Goal: Information Seeking & Learning: Learn about a topic

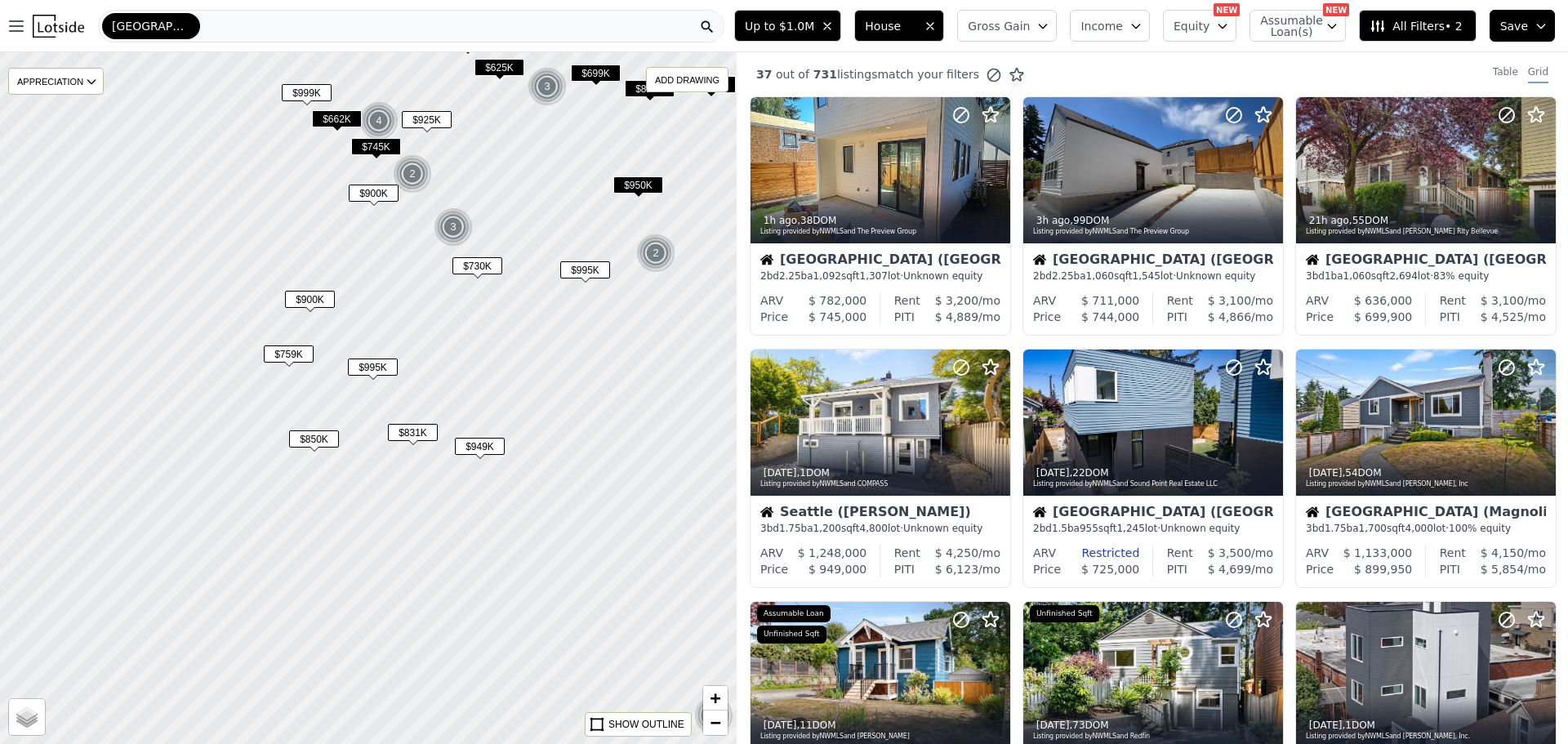
scroll to position [549, 0]
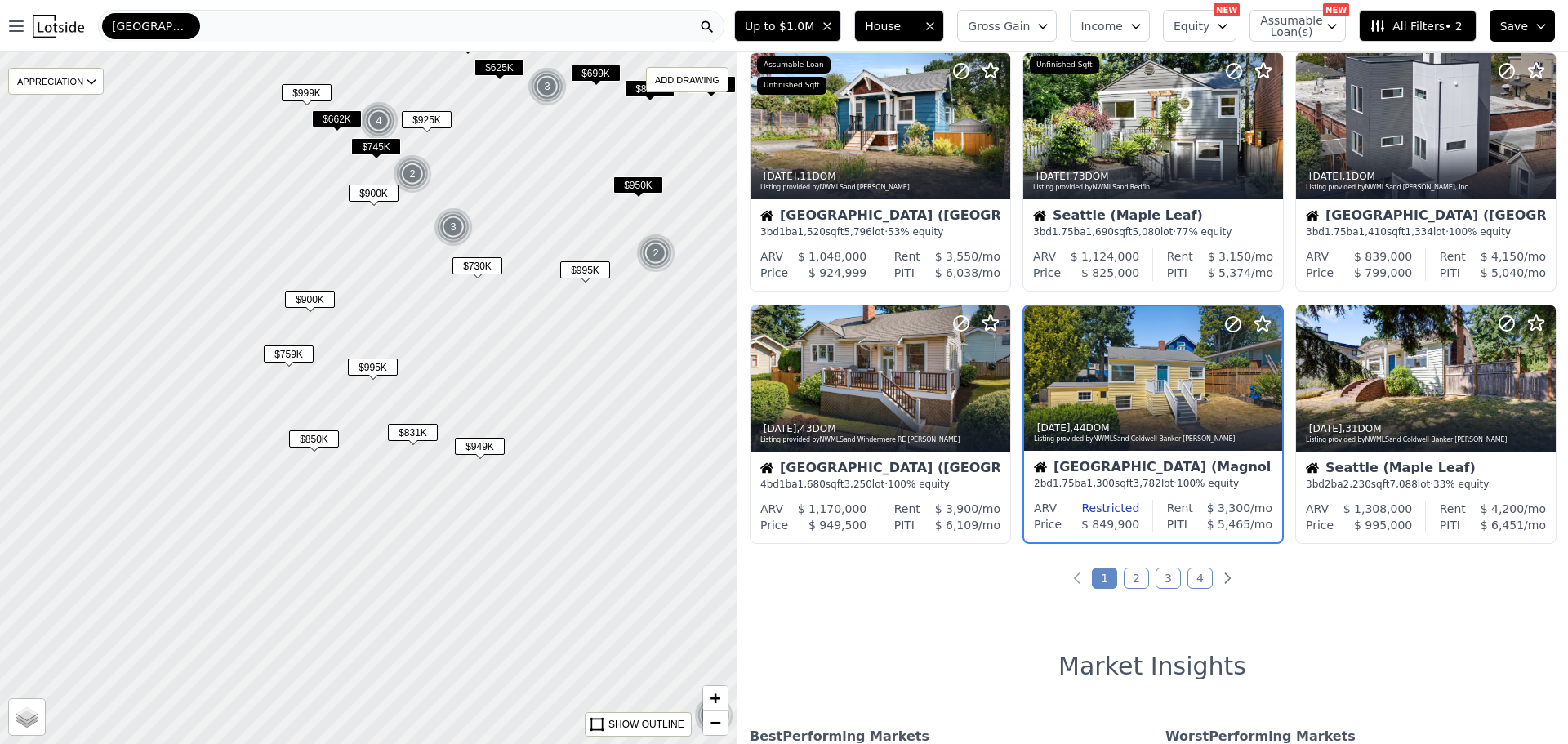
click at [834, 21] on icon "button" at bounding box center [826, 25] width 13 height 13
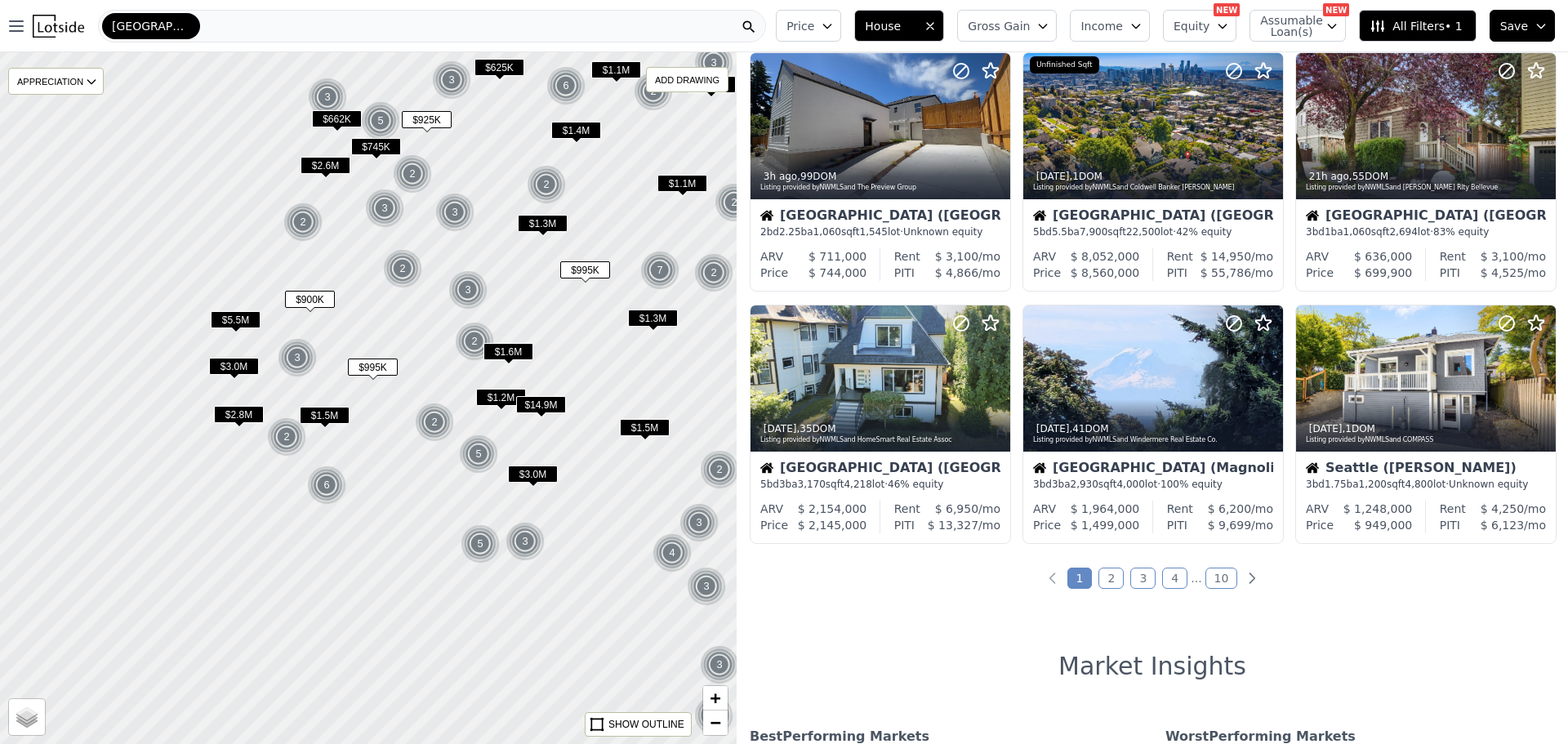
click at [834, 21] on icon "button" at bounding box center [826, 25] width 13 height 13
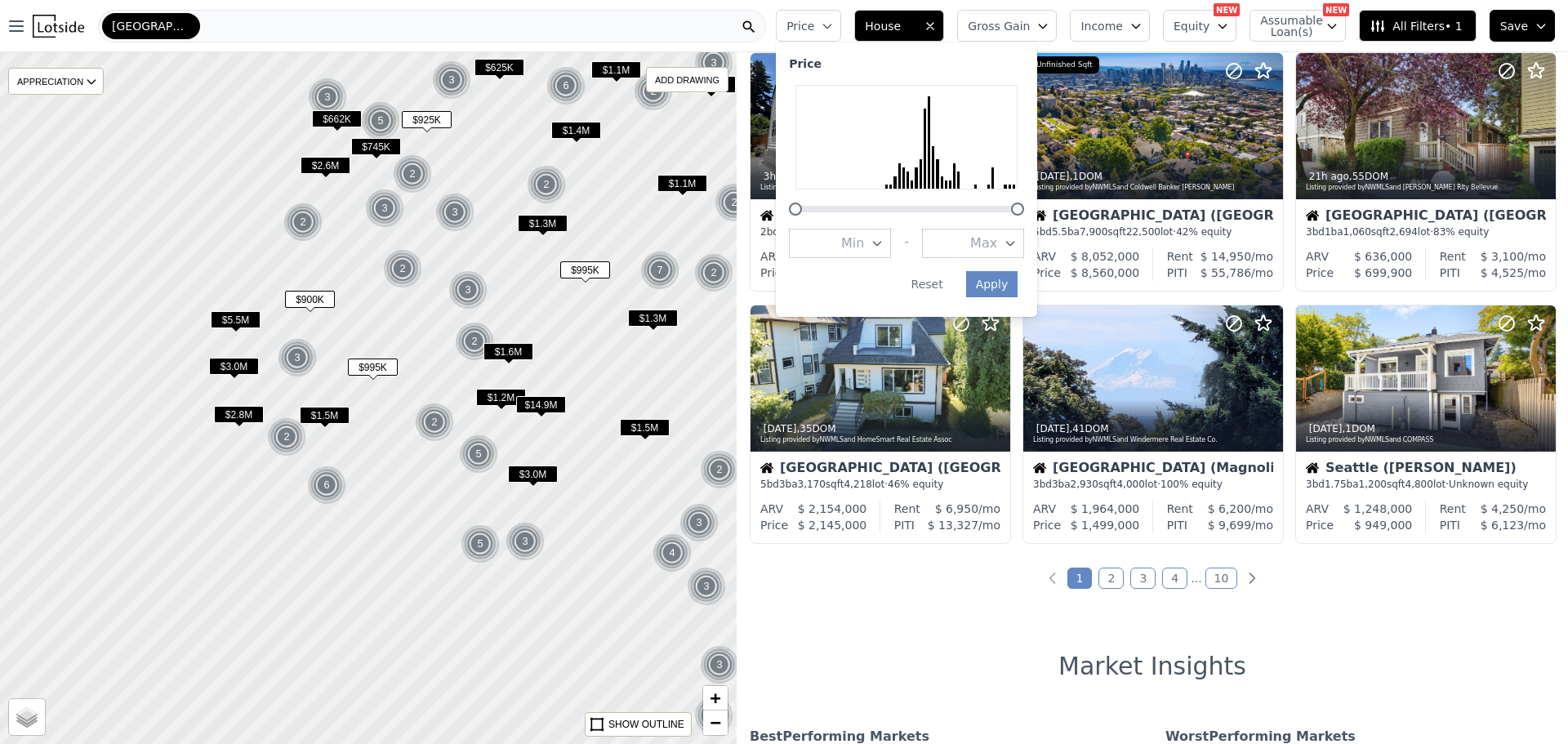
click at [659, 25] on div "[GEOGRAPHIC_DATA]" at bounding box center [431, 25] width 668 height 32
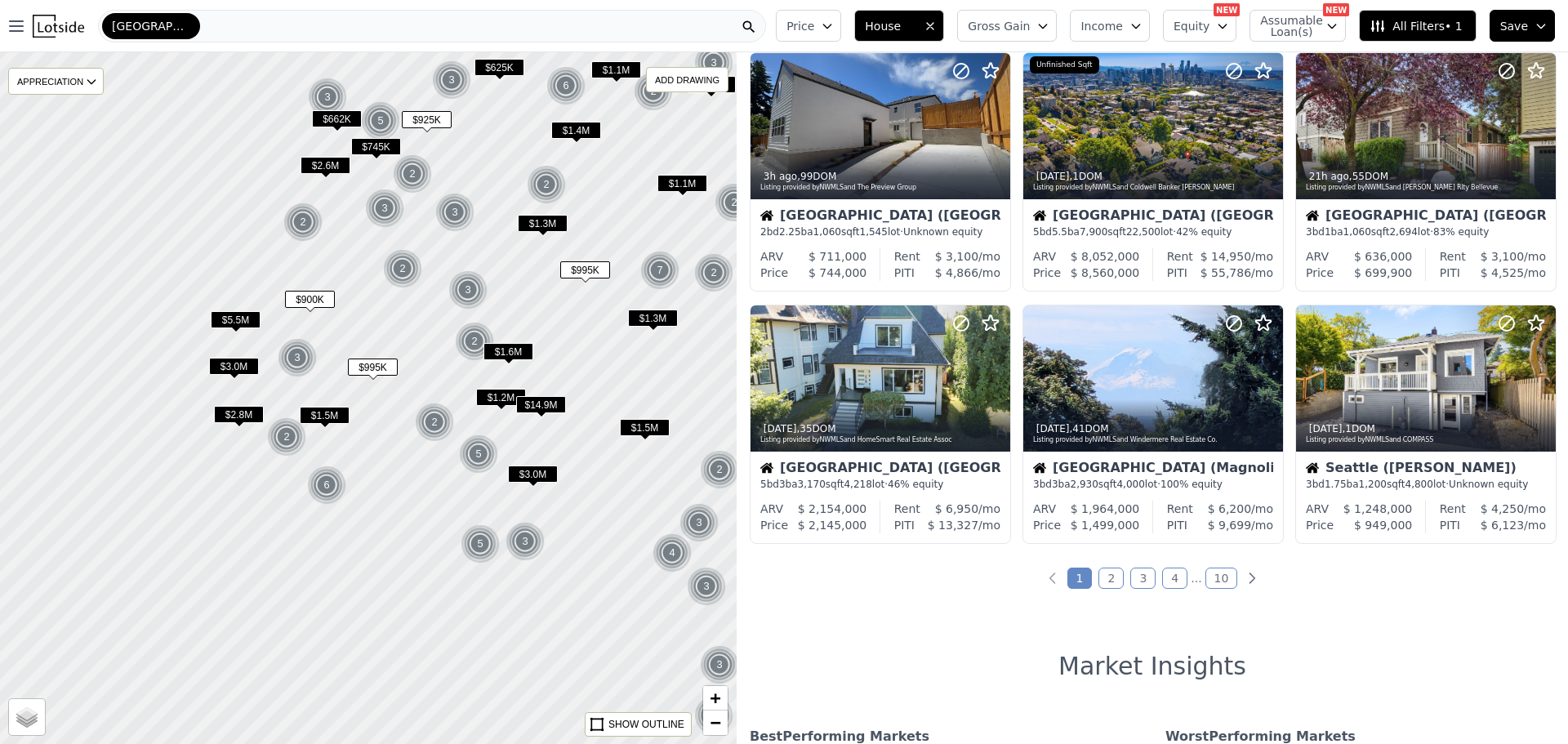
click at [917, 24] on span "House" at bounding box center [891, 25] width 53 height 17
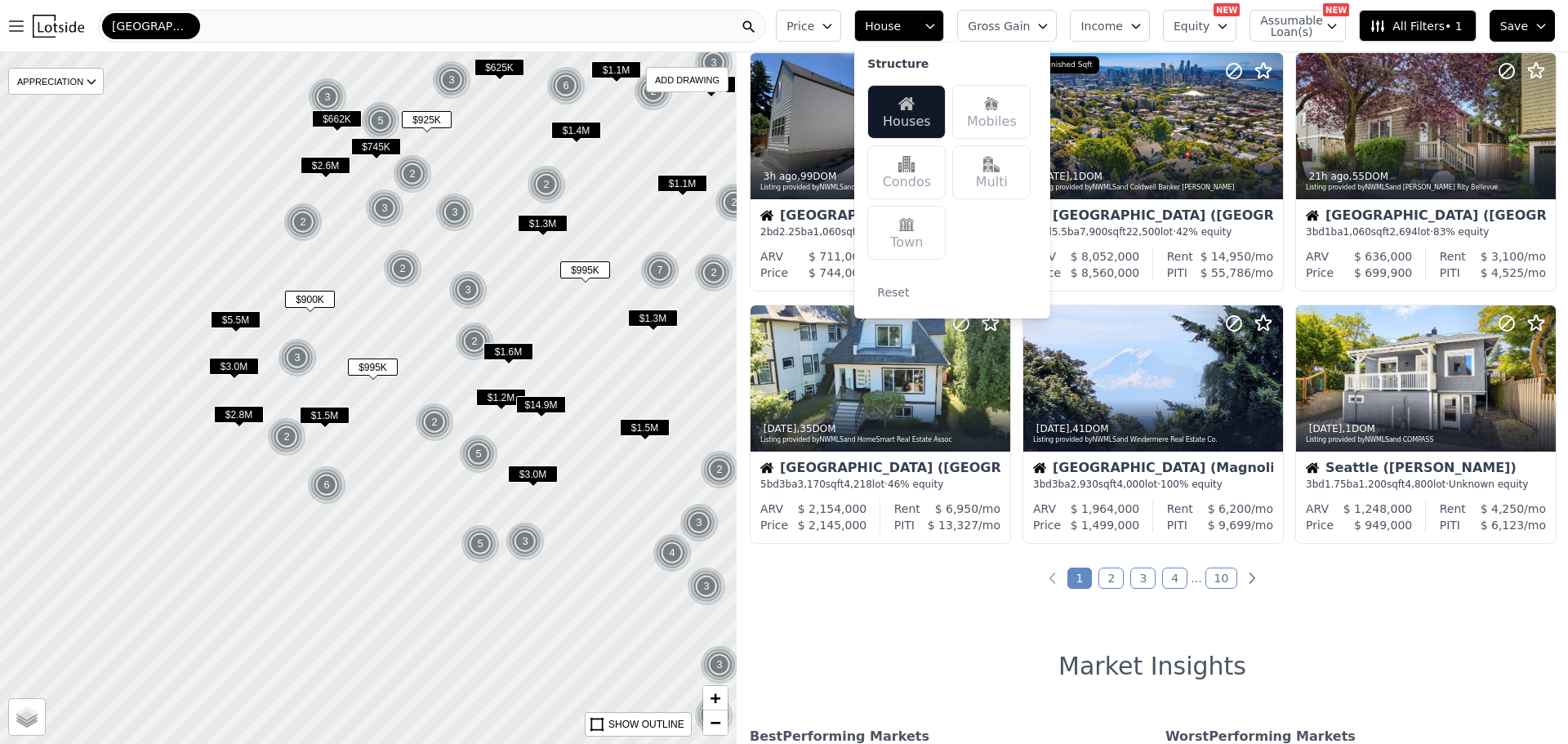
click at [1029, 175] on div "Multi" at bounding box center [991, 172] width 78 height 54
click at [1014, 257] on div "Houses Mobiles Condos Multi Town" at bounding box center [952, 172] width 170 height 187
click at [926, 636] on div "119 out of 717 listings match your filters Table Grid 17h ago , 27 DOM Listing …" at bounding box center [1152, 425] width 831 height 744
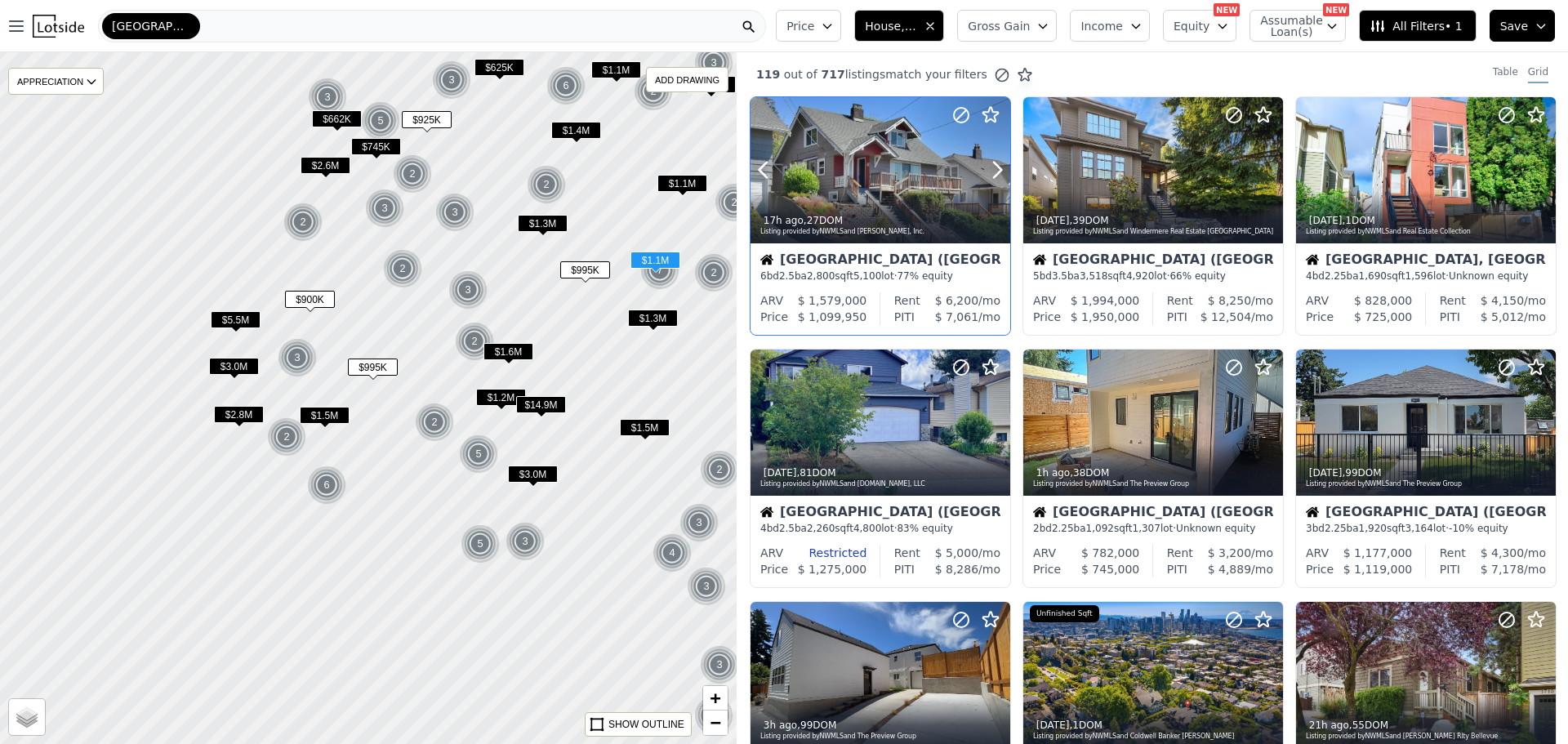
click at [875, 168] on div at bounding box center [880, 171] width 260 height 146
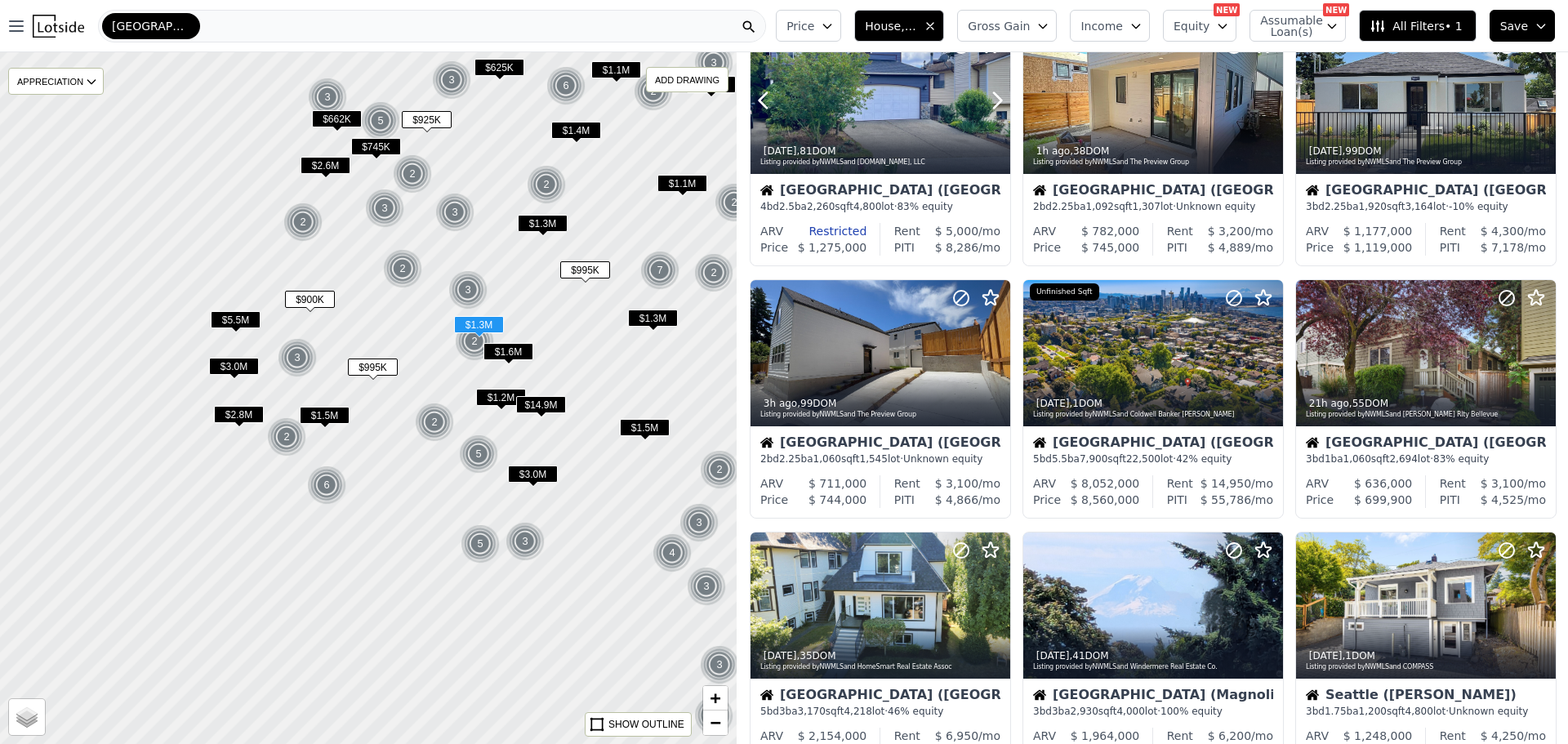
scroll to position [408, 0]
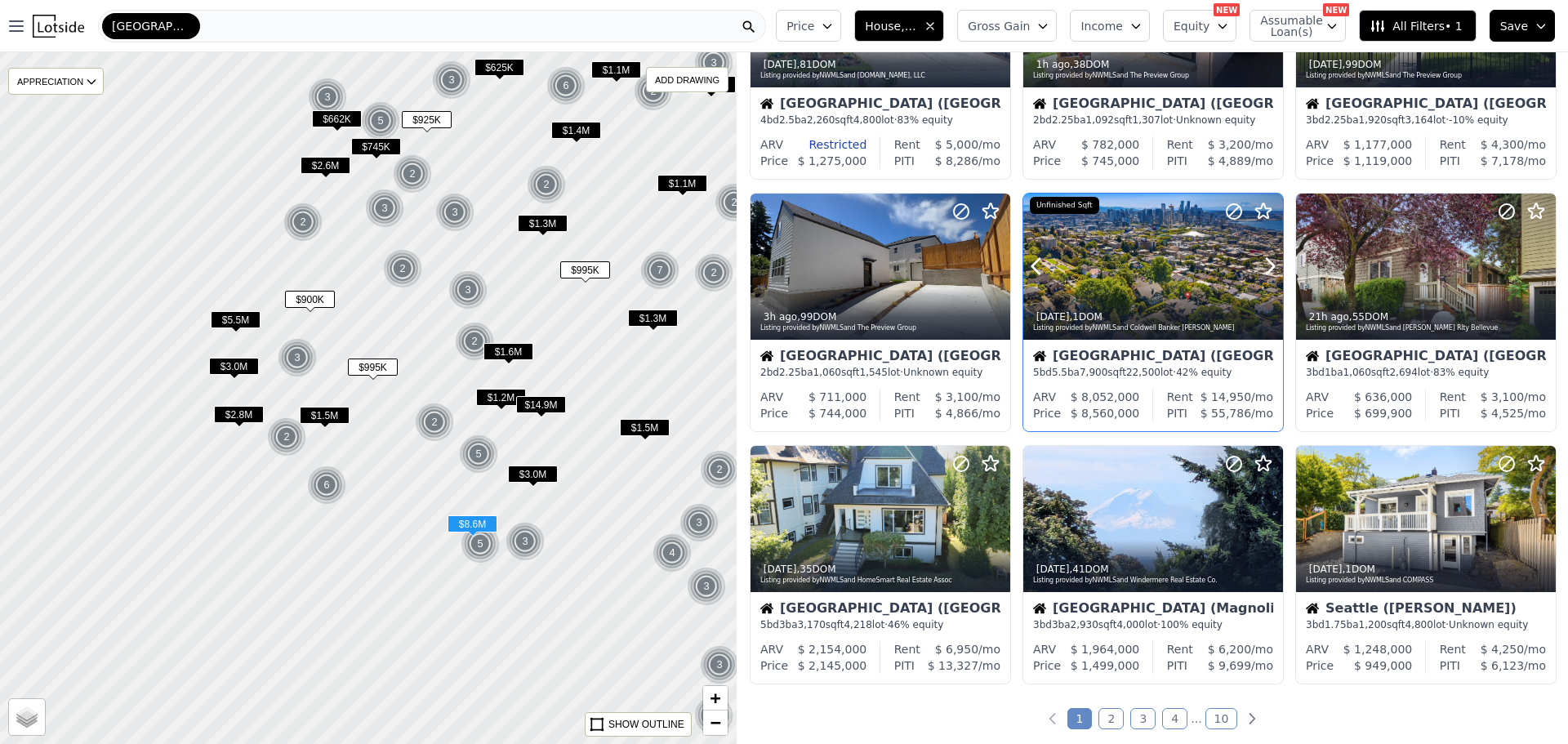
click at [1136, 278] on div at bounding box center [1153, 267] width 260 height 146
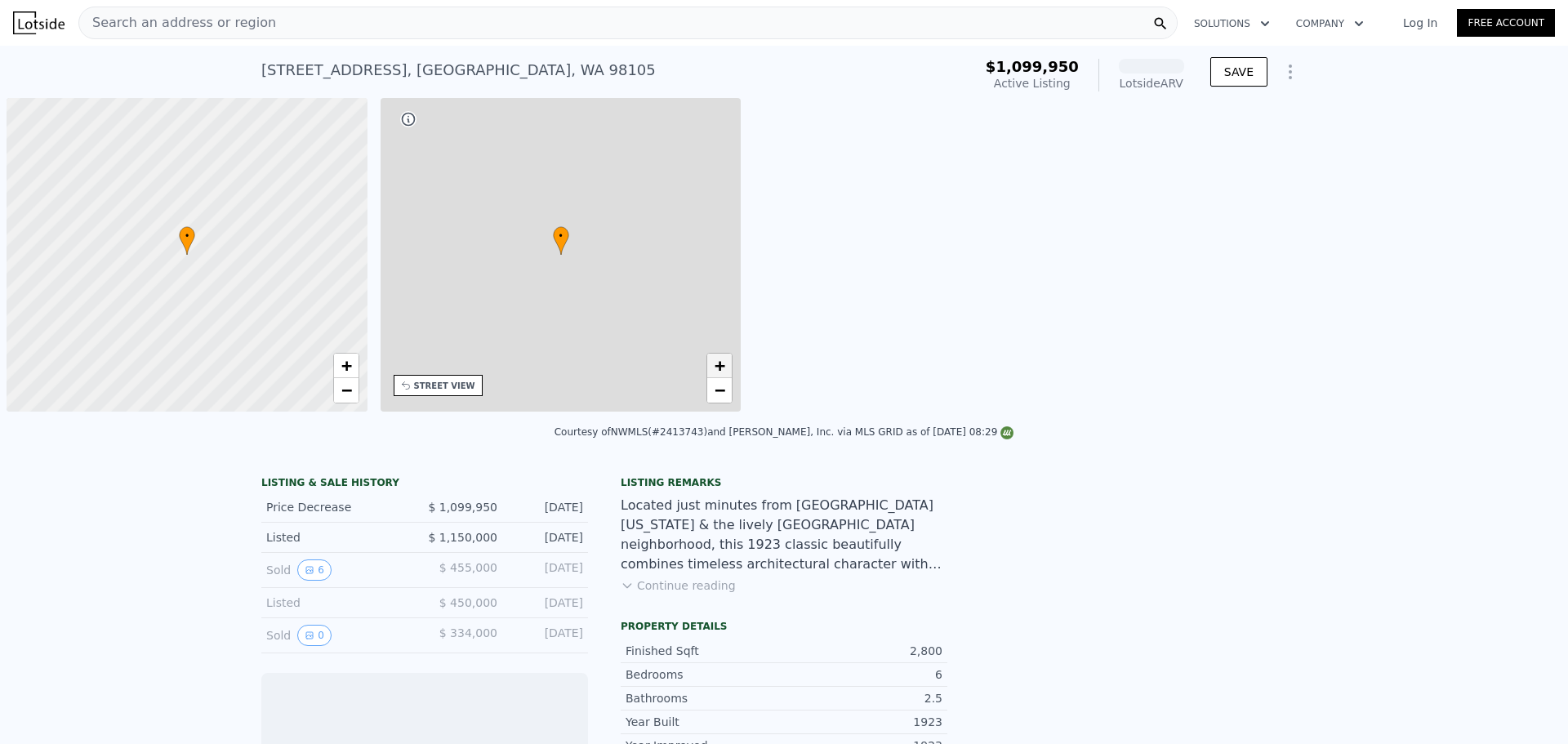
scroll to position [0, 7]
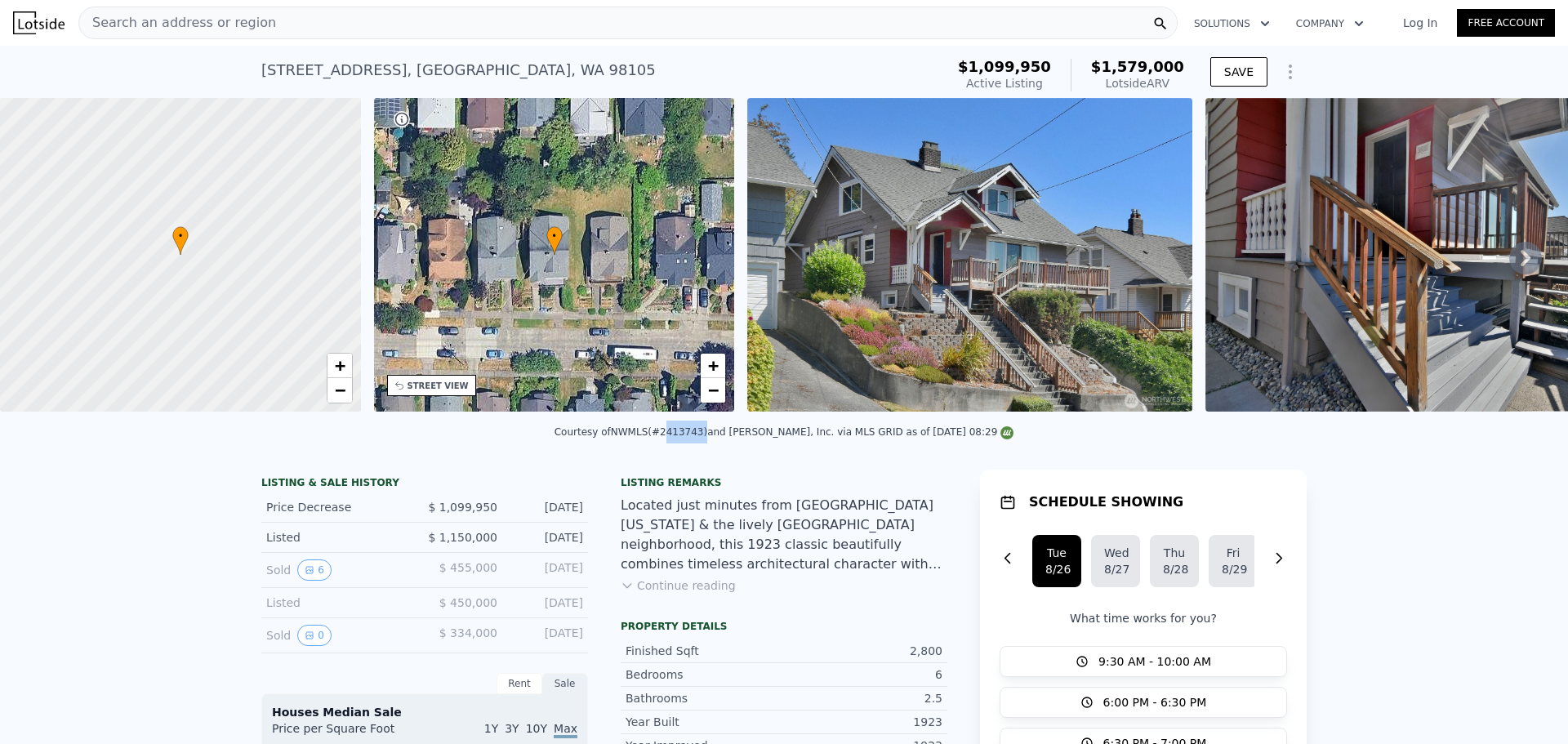
drag, startPoint x: 673, startPoint y: 443, endPoint x: 710, endPoint y: 443, distance: 37.0
click at [710, 438] on div "Courtesy of NWMLS (#2413743) and John L. Scott, Inc. via MLS GRID as of 08/25/2…" at bounding box center [784, 433] width 460 height 12
copy div "2413743"
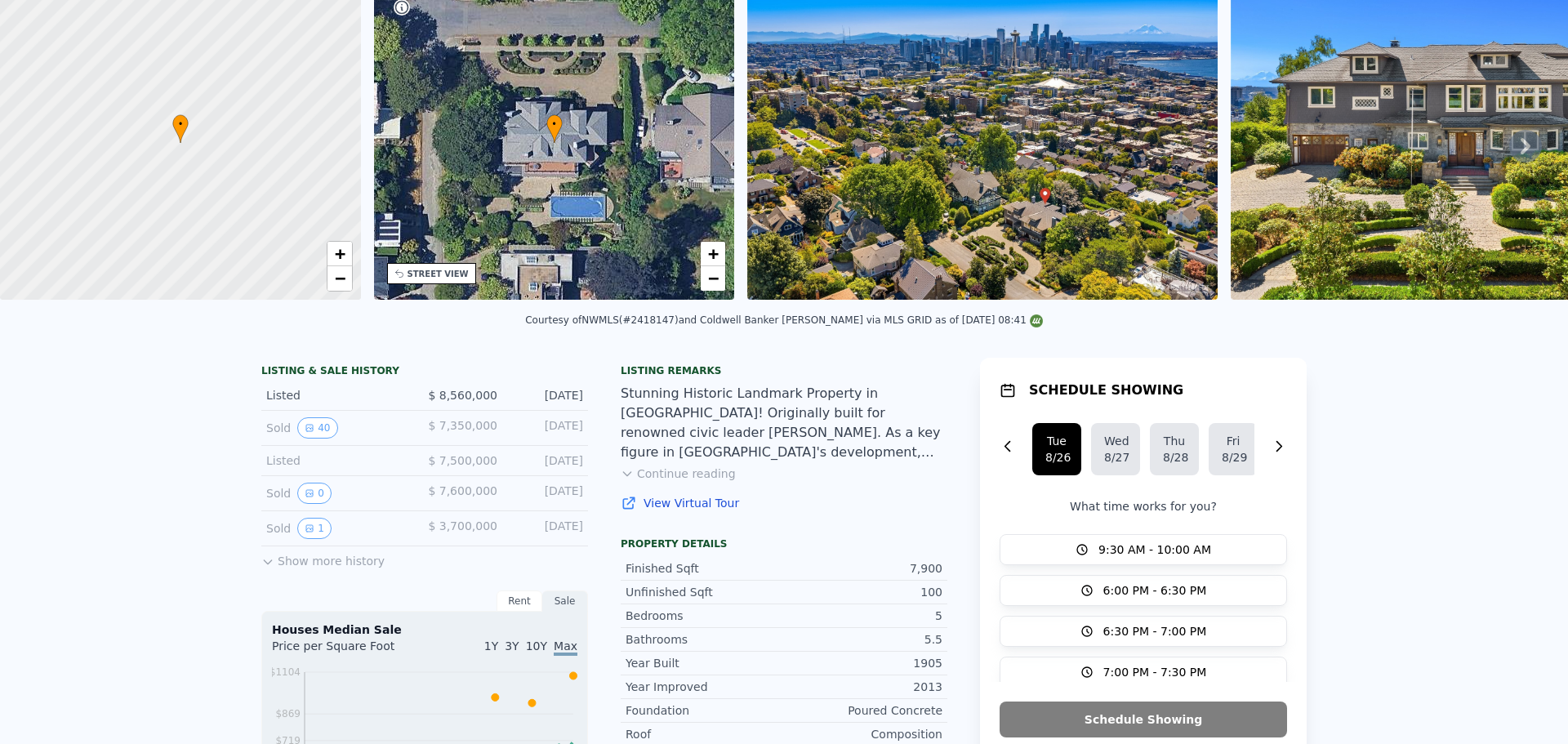
scroll to position [6, 0]
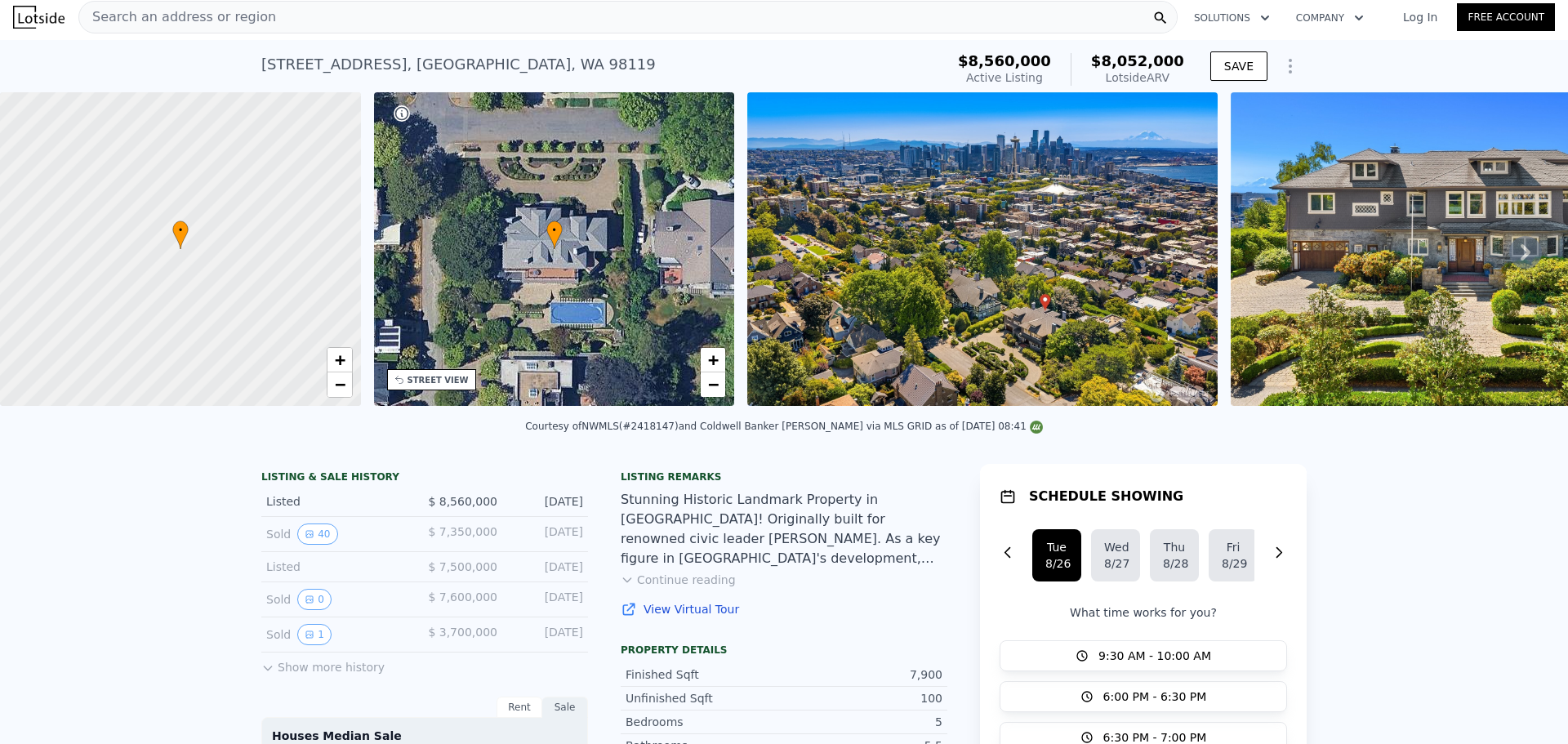
drag, startPoint x: 257, startPoint y: 62, endPoint x: 380, endPoint y: 62, distance: 123.0
click at [380, 62] on div "[STREET_ADDRESS]" at bounding box center [459, 63] width 394 height 22
copy div "[STREET_ADDRESS]"
